Goal: Information Seeking & Learning: Find specific fact

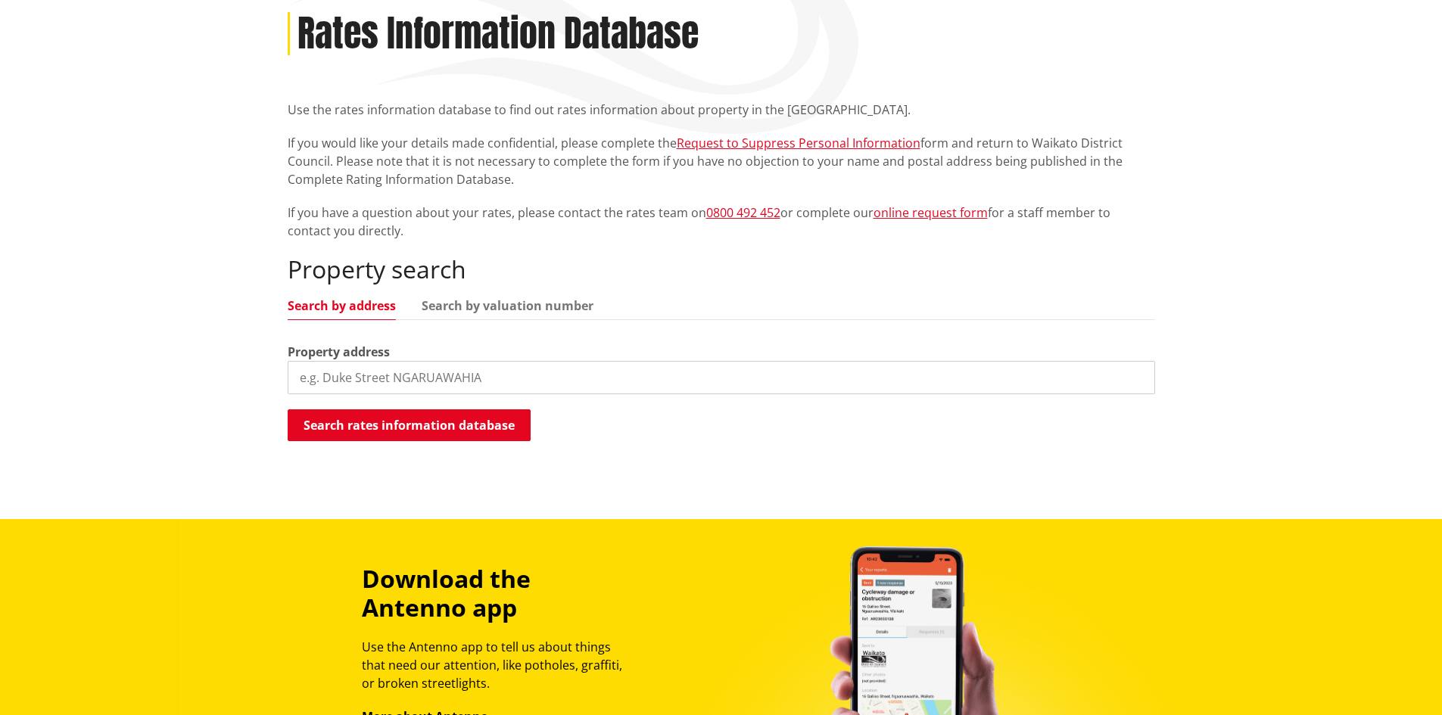
scroll to position [227, 0]
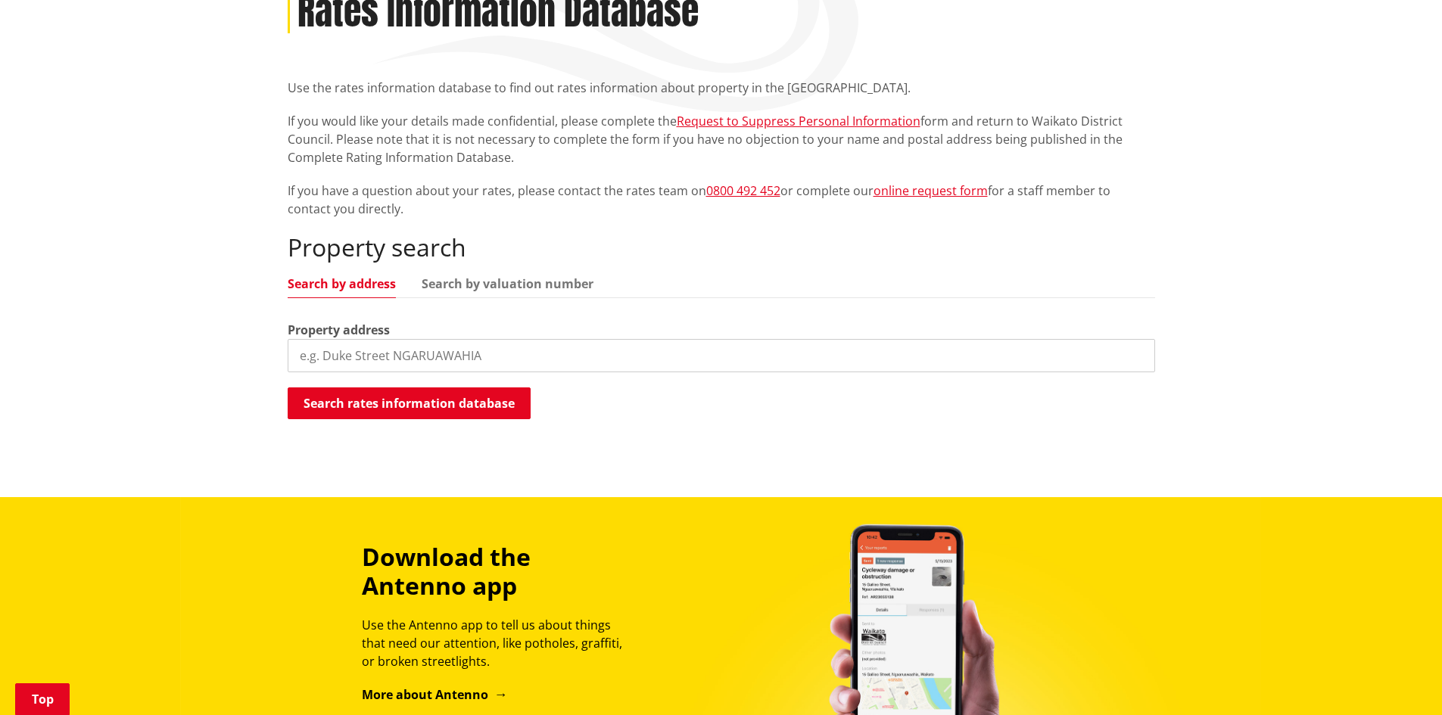
click at [338, 358] on input "search" at bounding box center [721, 355] width 867 height 33
type input "47 Russell Road"
click at [416, 404] on button "Search rates information database" at bounding box center [409, 404] width 243 height 32
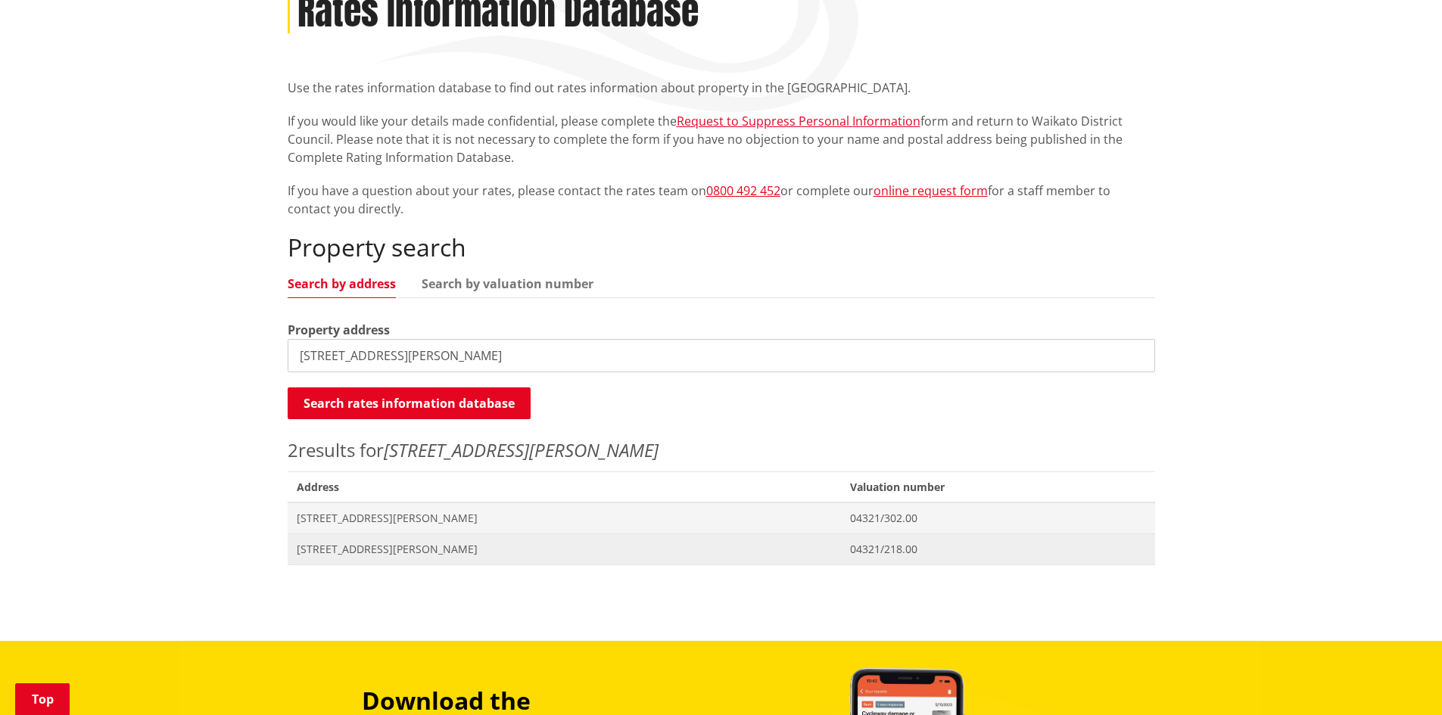
click at [339, 549] on span "[STREET_ADDRESS][PERSON_NAME]" at bounding box center [565, 549] width 536 height 15
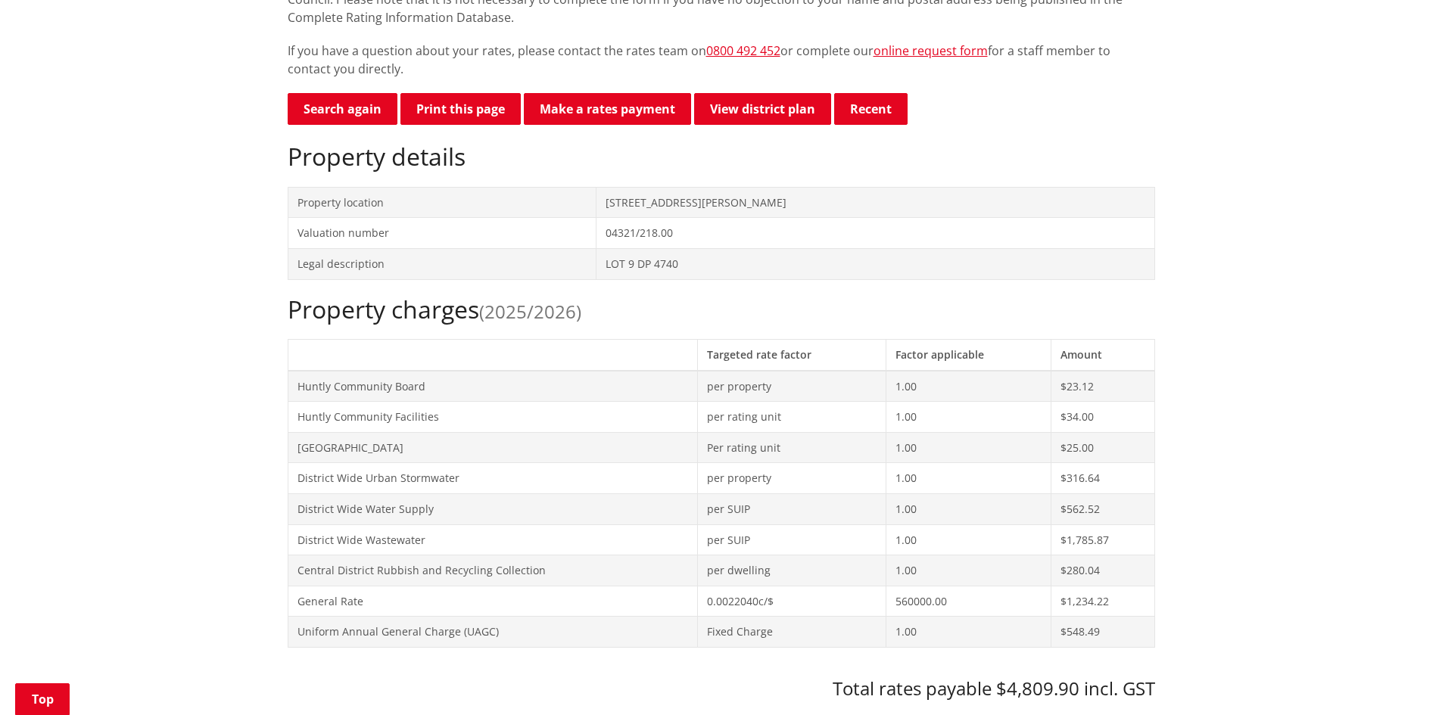
scroll to position [454, 0]
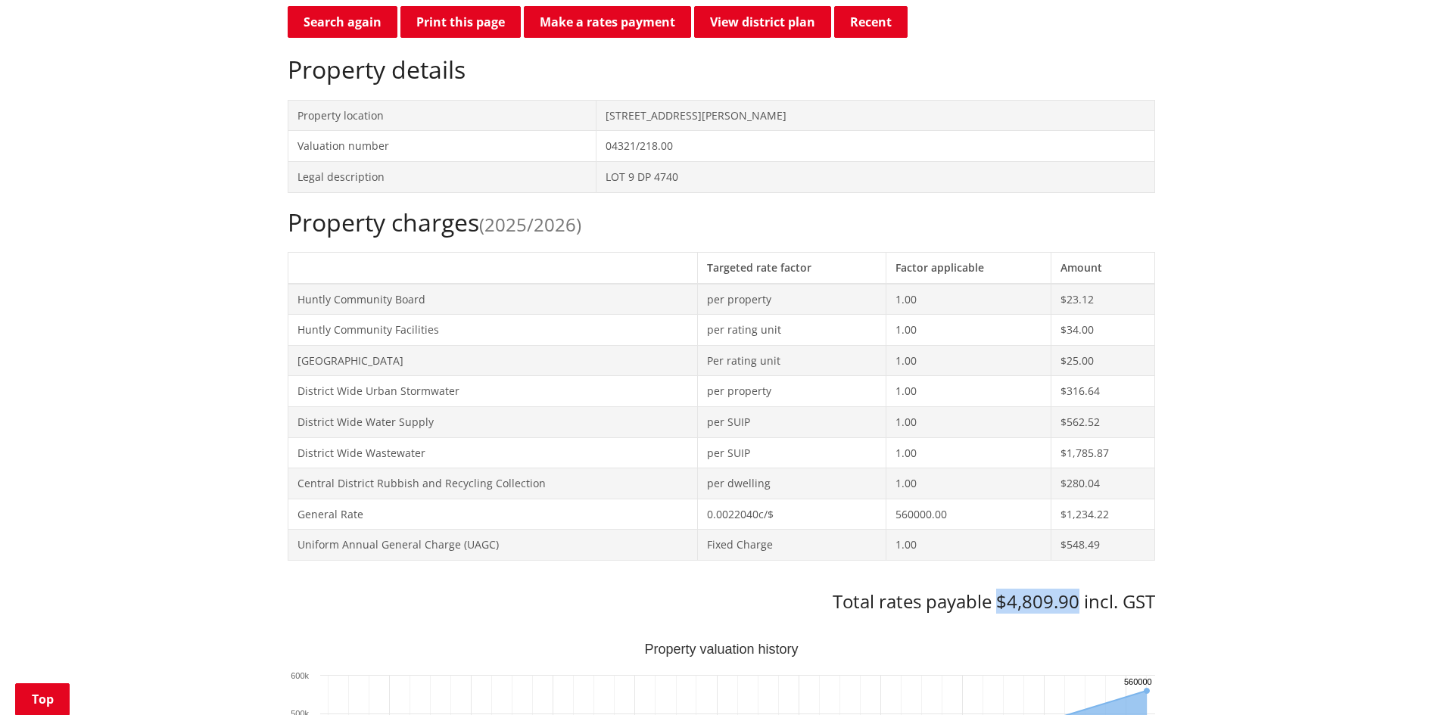
drag, startPoint x: 1078, startPoint y: 599, endPoint x: 999, endPoint y: 603, distance: 78.8
click at [999, 603] on h3 "Total rates payable $4,809.90 incl. GST" at bounding box center [721, 602] width 867 height 22
copy h3 "$4,809.90"
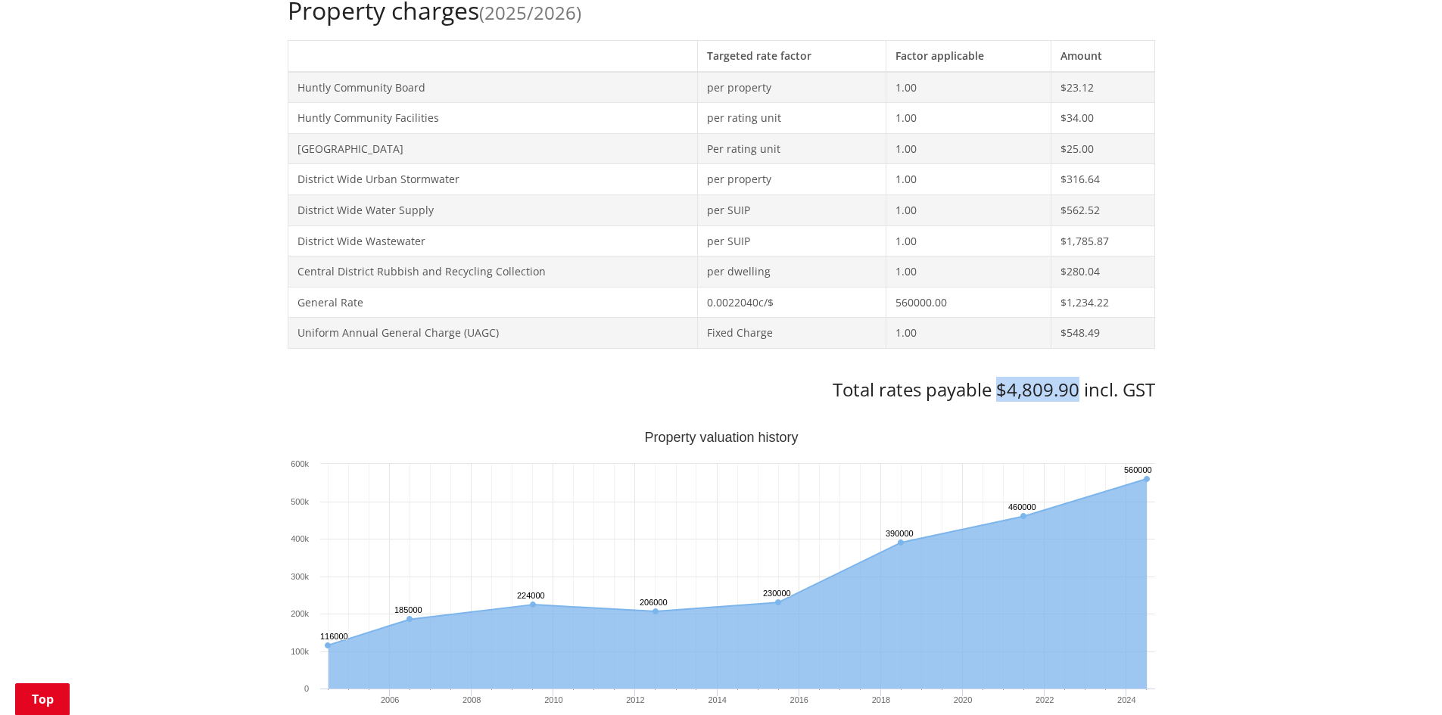
scroll to position [363, 0]
